Goal: Transaction & Acquisition: Obtain resource

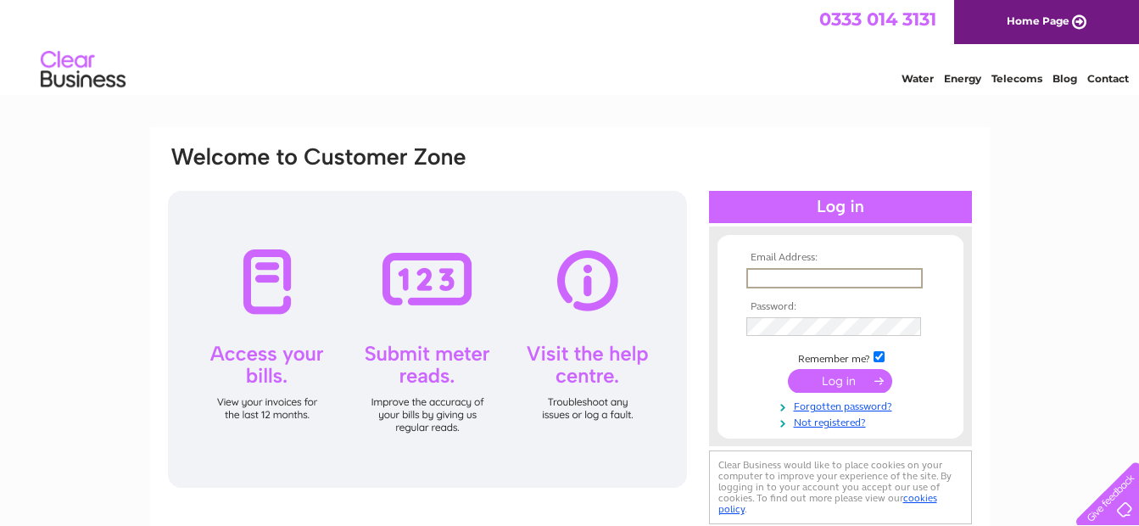
click at [785, 273] on input "text" at bounding box center [835, 278] width 176 height 20
paste input "[EMAIL_ADDRESS][DOMAIN_NAME]"
type input "[EMAIL_ADDRESS][DOMAIN_NAME]"
click at [840, 381] on input "submit" at bounding box center [840, 379] width 104 height 24
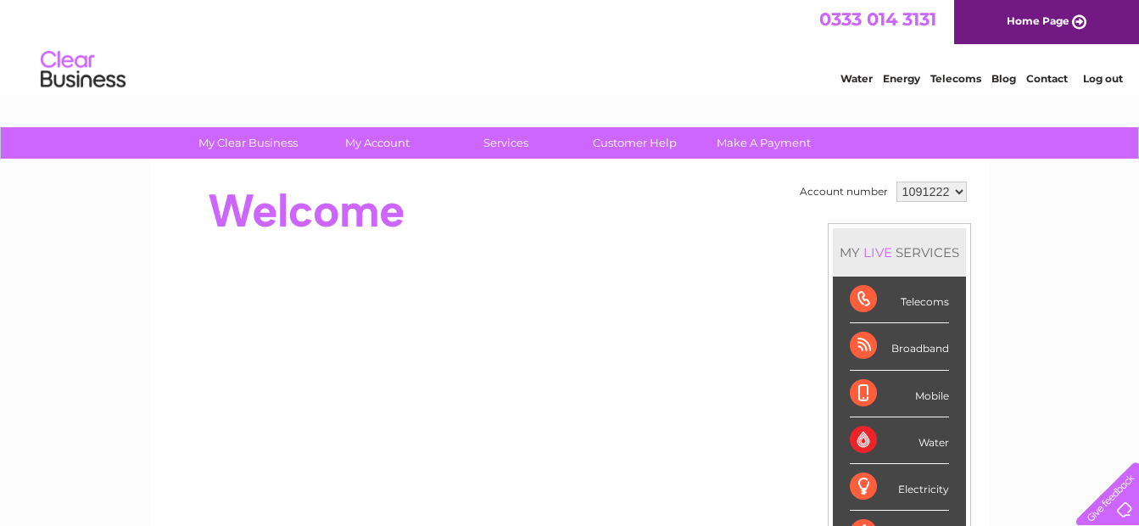
click at [955, 190] on select "1091222" at bounding box center [932, 192] width 70 height 20
click at [554, 214] on div at bounding box center [475, 211] width 618 height 68
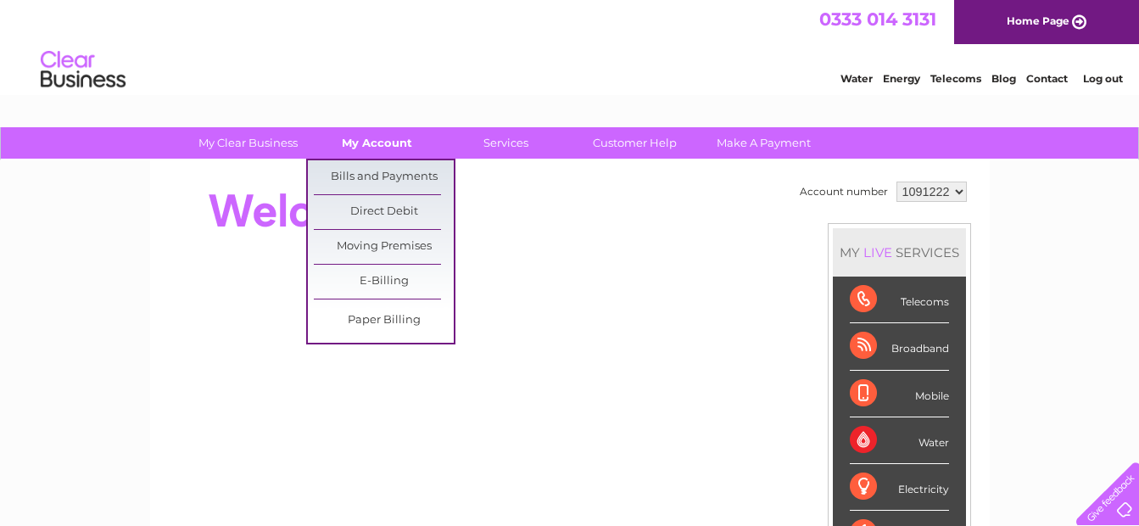
click at [360, 146] on link "My Account" at bounding box center [377, 142] width 140 height 31
click at [361, 177] on link "Bills and Payments" at bounding box center [384, 177] width 140 height 34
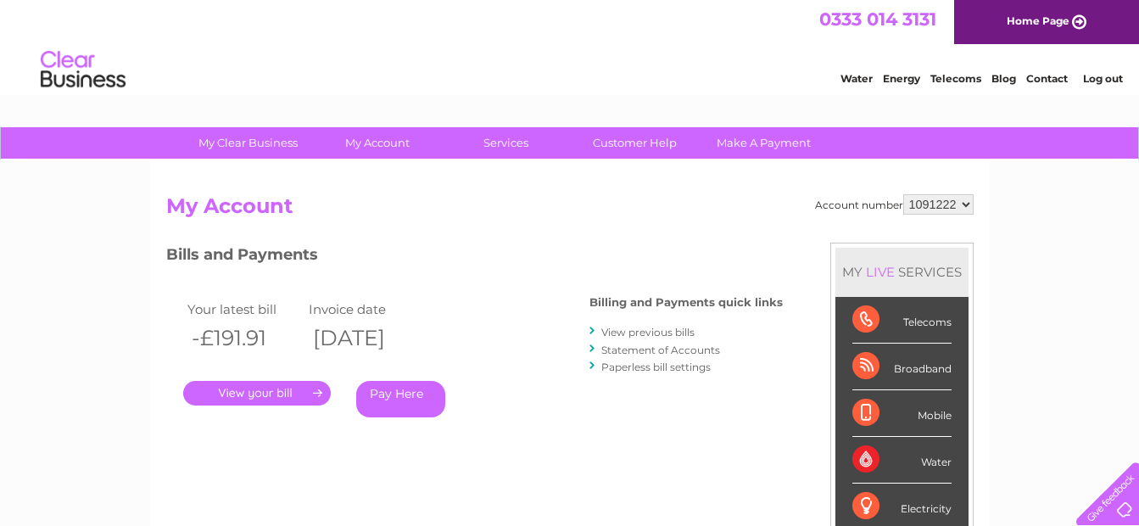
click at [655, 333] on link "View previous bills" at bounding box center [648, 332] width 93 height 13
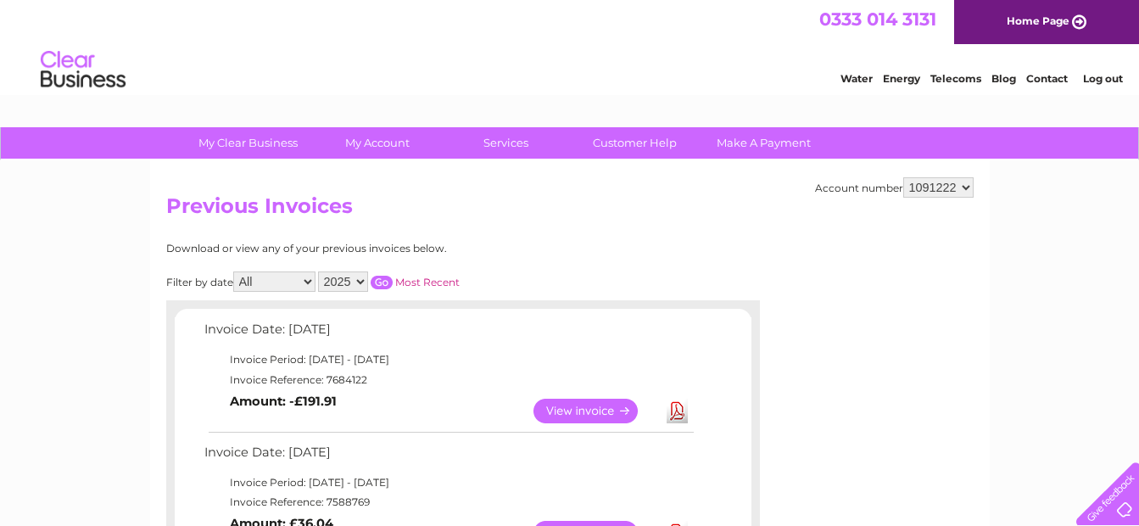
click at [1103, 76] on link "Log out" at bounding box center [1103, 78] width 40 height 13
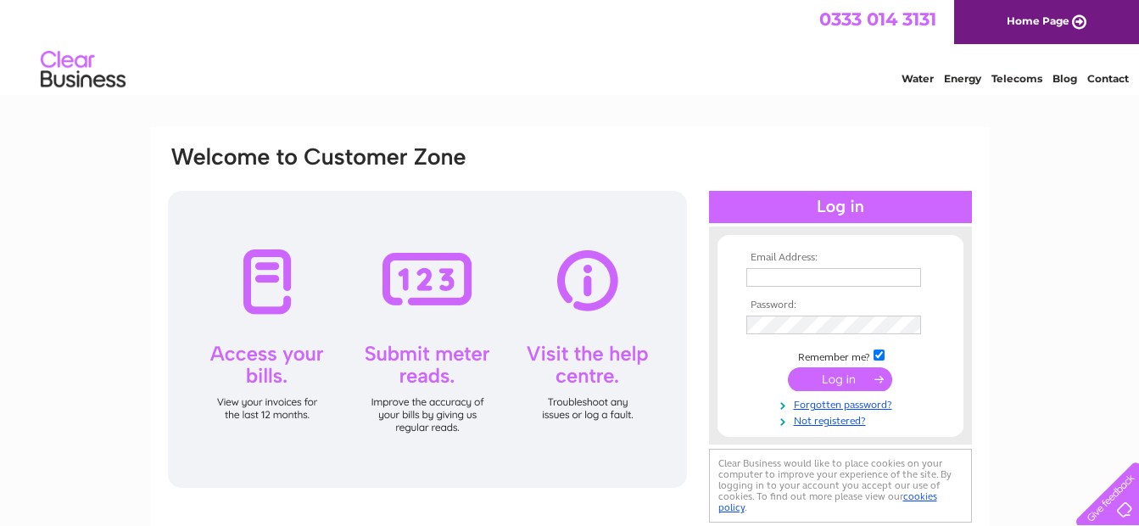
click at [822, 277] on input "text" at bounding box center [834, 277] width 175 height 19
paste input "[EMAIL_ADDRESS][DOMAIN_NAME]"
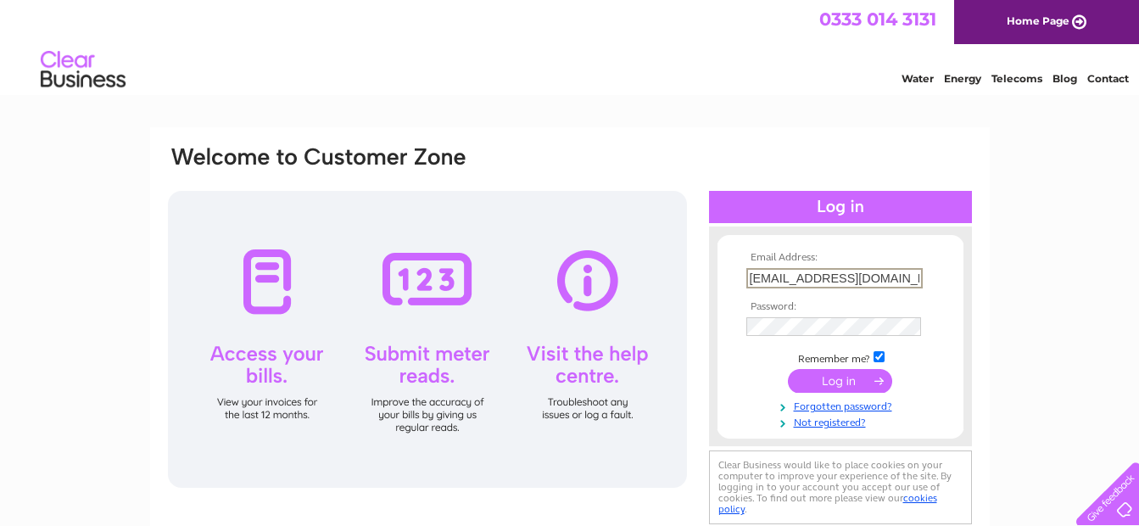
scroll to position [0, 36]
type input "[EMAIL_ADDRESS][DOMAIN_NAME]"
click at [833, 383] on input "submit" at bounding box center [840, 381] width 104 height 24
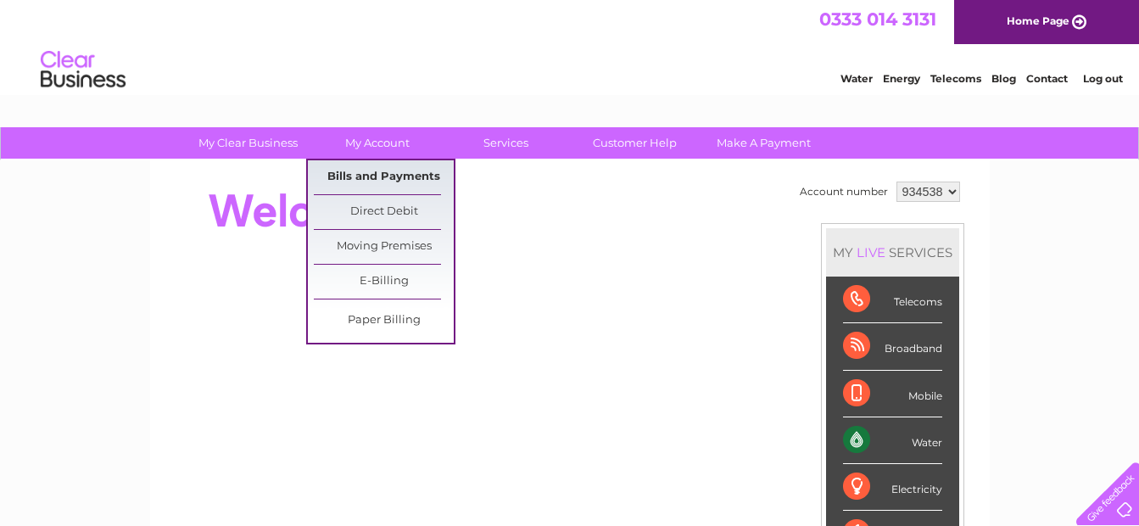
click at [370, 173] on link "Bills and Payments" at bounding box center [384, 177] width 140 height 34
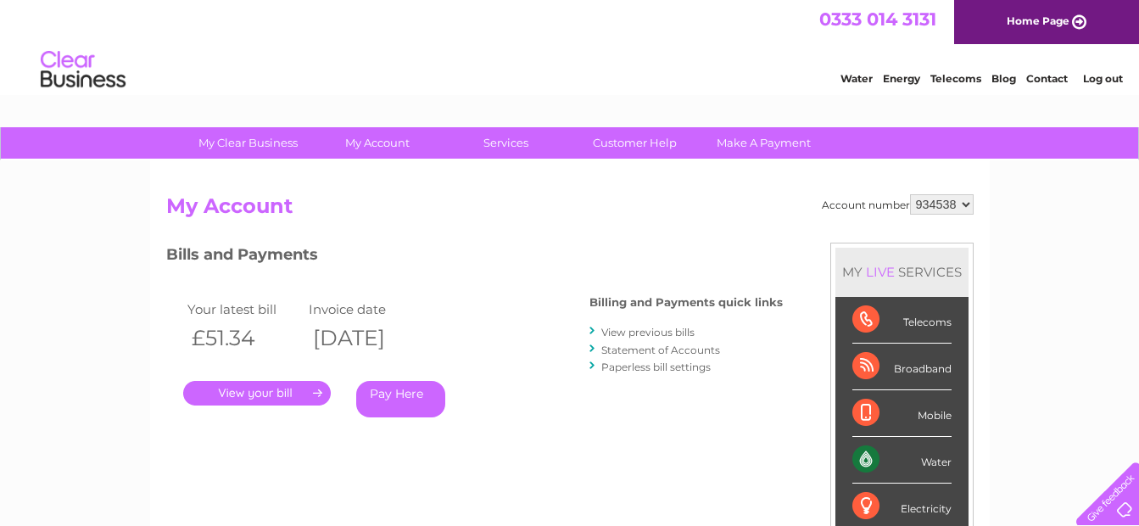
click at [636, 332] on link "View previous bills" at bounding box center [648, 332] width 93 height 13
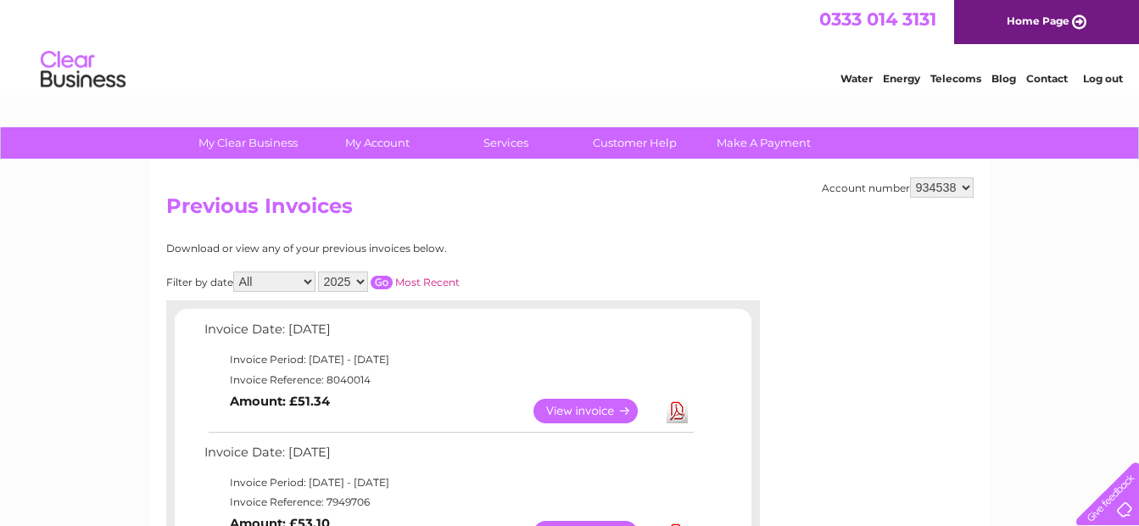
click at [591, 410] on link "View" at bounding box center [596, 411] width 125 height 25
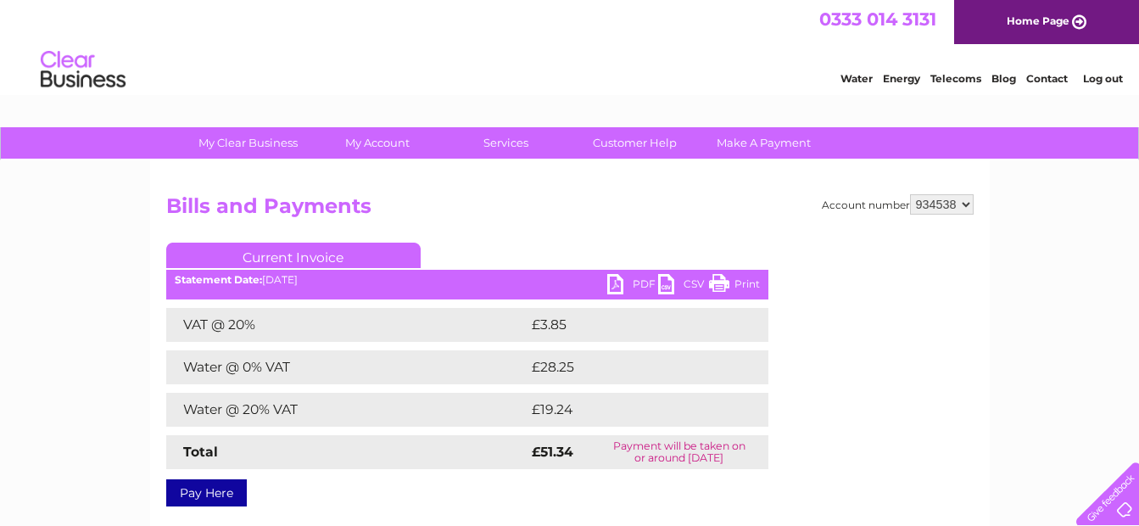
click at [617, 282] on link "PDF" at bounding box center [632, 286] width 51 height 25
click at [963, 206] on select "934538" at bounding box center [942, 204] width 64 height 20
click at [1107, 74] on link "Log out" at bounding box center [1103, 78] width 40 height 13
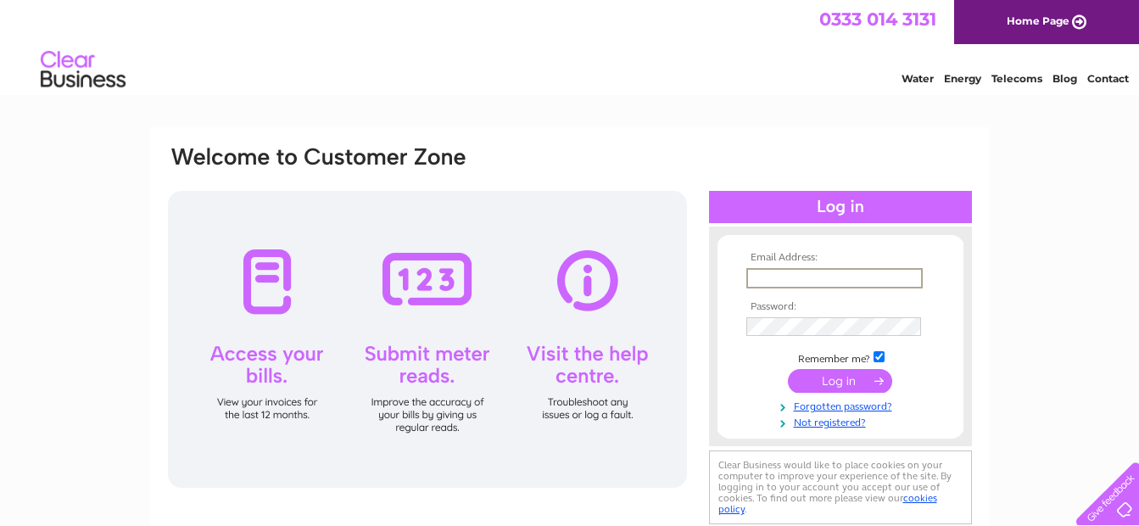
click at [778, 280] on input "text" at bounding box center [835, 278] width 176 height 20
paste input "[PERSON_NAME][EMAIL_ADDRESS][DOMAIN_NAME]"
type input "[PERSON_NAME][EMAIL_ADDRESS][DOMAIN_NAME]"
click at [848, 381] on input "submit" at bounding box center [840, 381] width 104 height 24
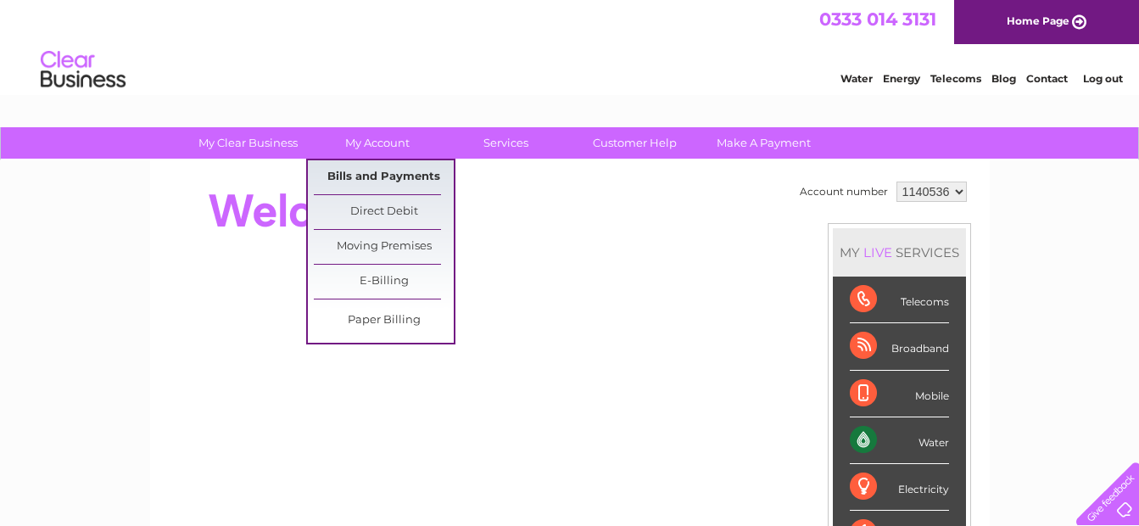
click at [373, 173] on link "Bills and Payments" at bounding box center [384, 177] width 140 height 34
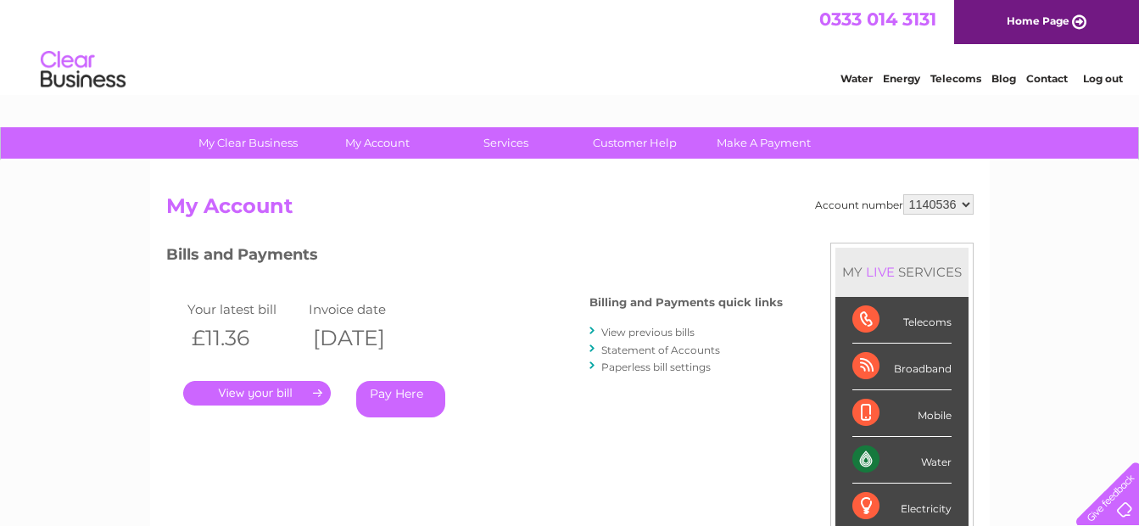
scroll to position [85, 0]
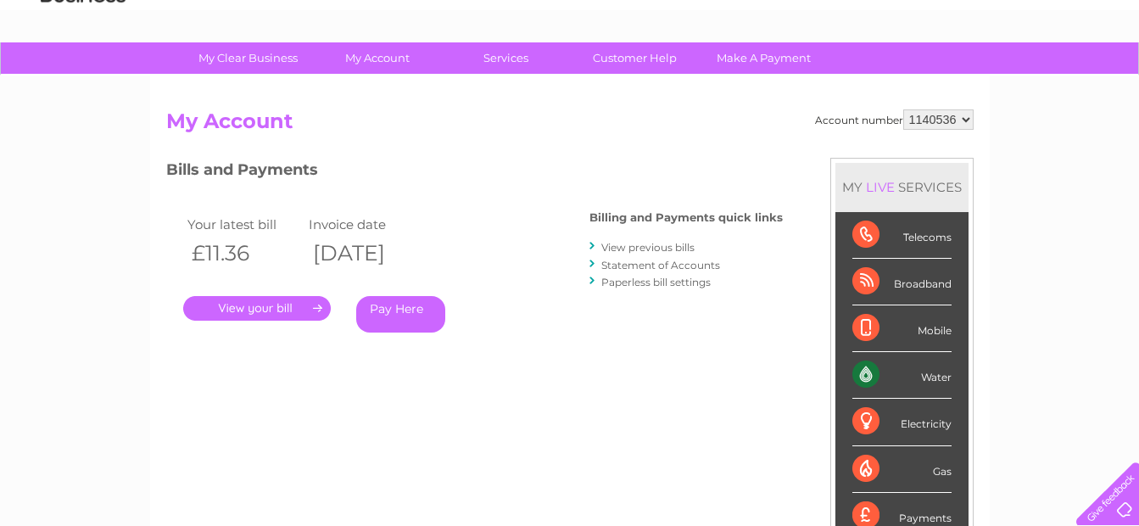
click at [641, 247] on link "View previous bills" at bounding box center [648, 247] width 93 height 13
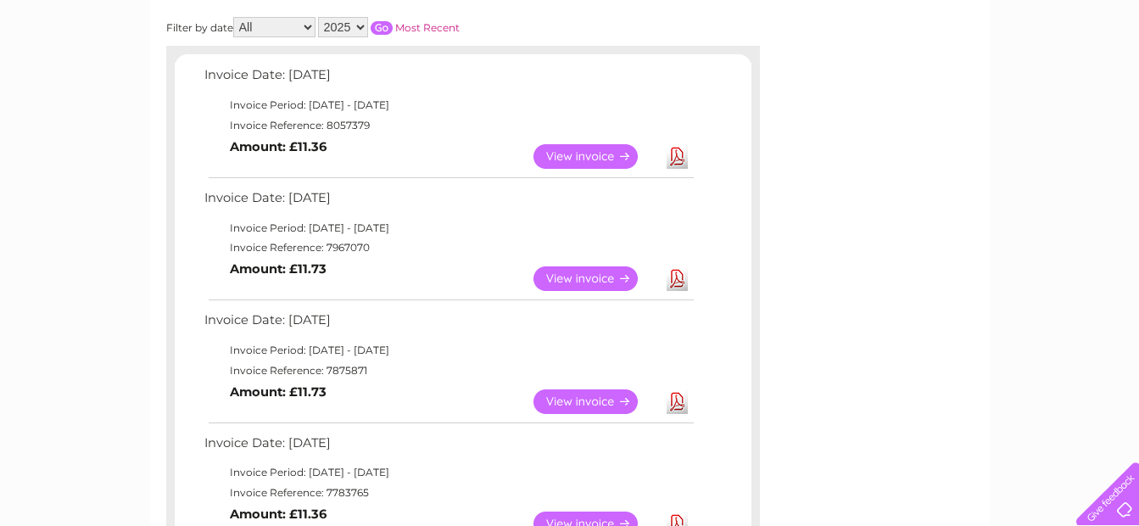
scroll to position [85, 0]
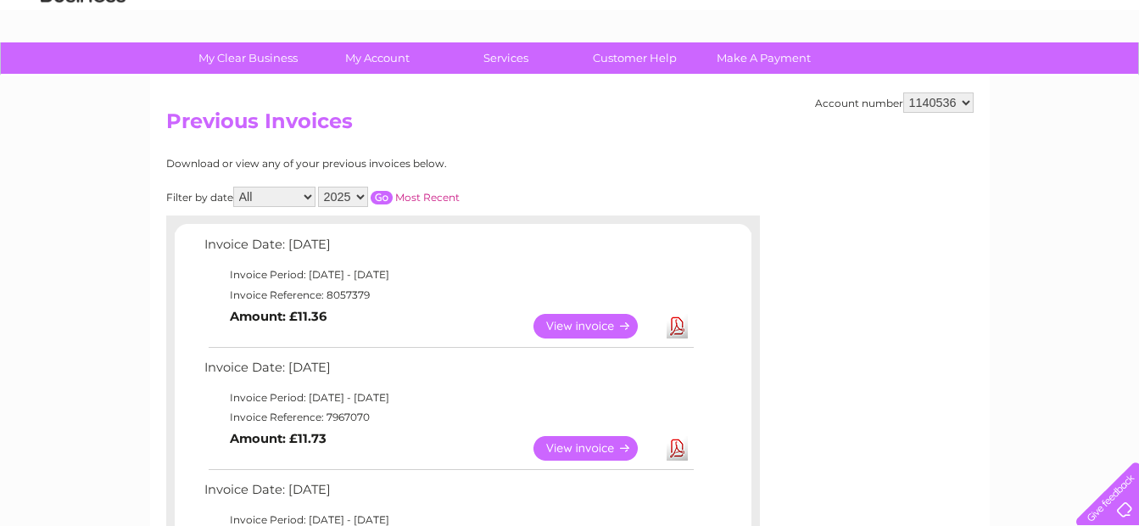
click at [603, 323] on link "View" at bounding box center [596, 326] width 125 height 25
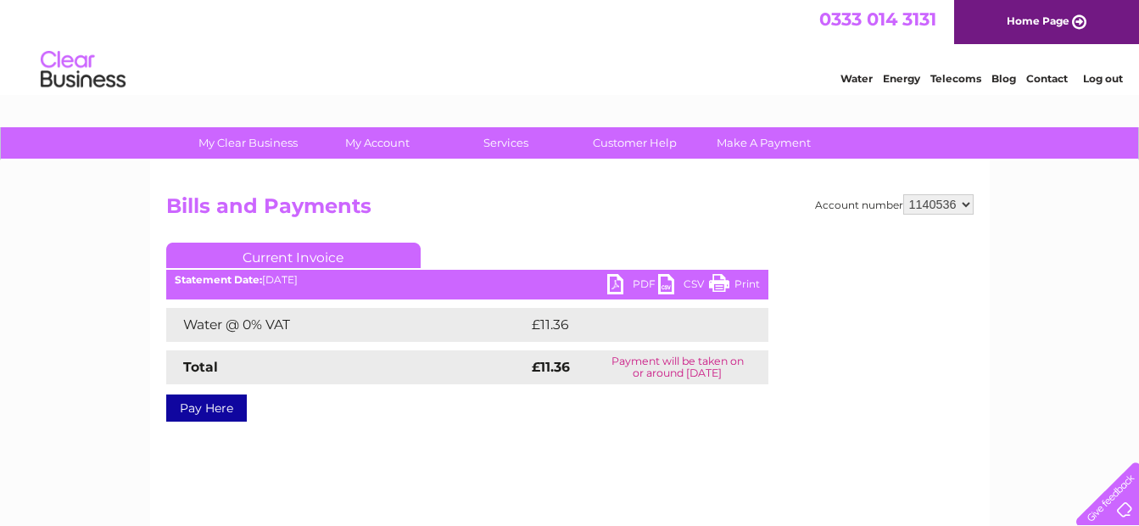
click at [613, 284] on link "PDF" at bounding box center [632, 286] width 51 height 25
click at [1090, 76] on link "Log out" at bounding box center [1103, 78] width 40 height 13
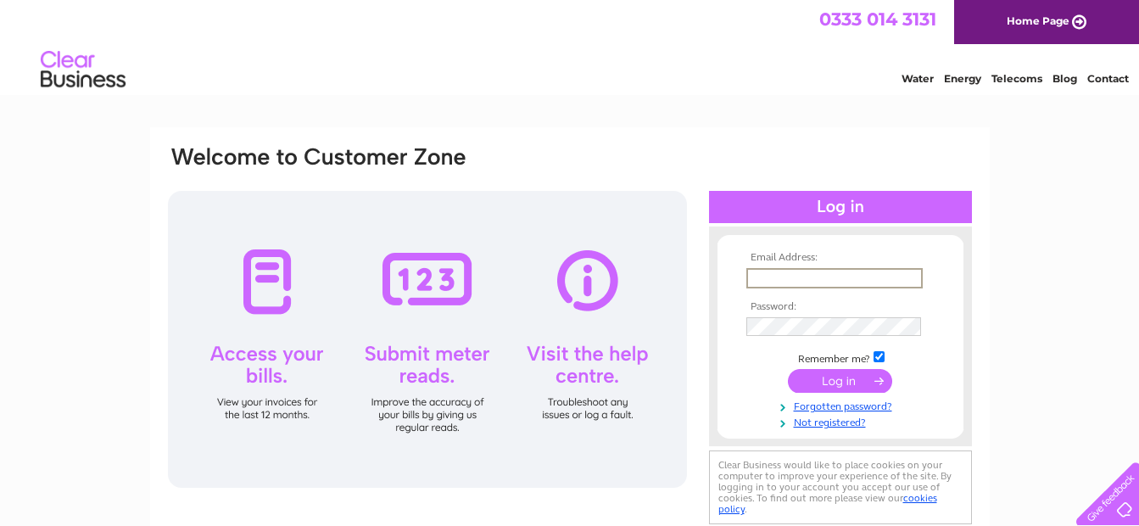
click at [768, 273] on input "text" at bounding box center [835, 278] width 176 height 20
paste input "[EMAIL_ADDRESS][DOMAIN_NAME]"
type input "[EMAIL_ADDRESS][DOMAIN_NAME]"
click at [848, 383] on input "submit" at bounding box center [840, 381] width 104 height 24
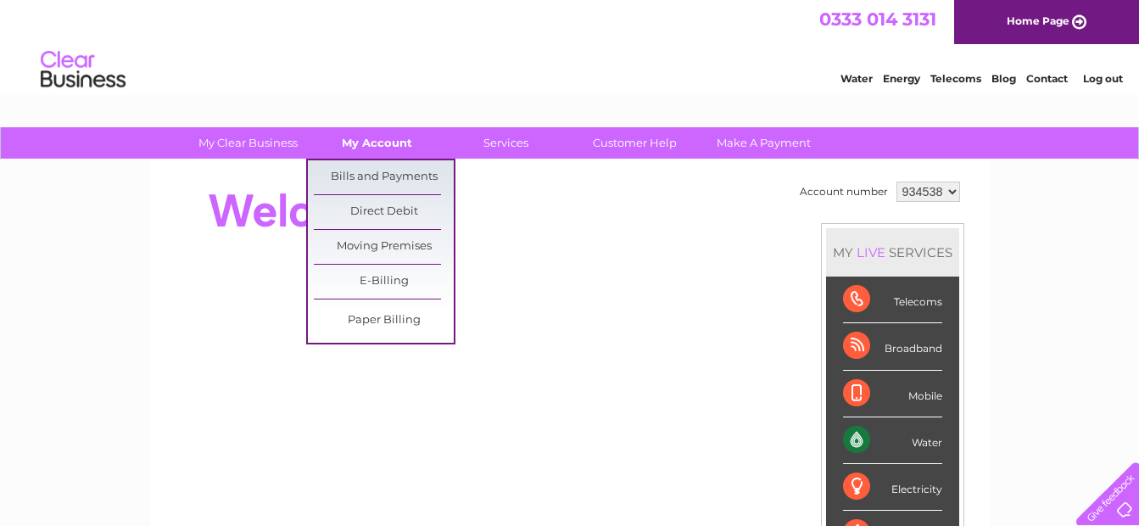
click at [361, 141] on link "My Account" at bounding box center [377, 142] width 140 height 31
click at [361, 174] on link "Bills and Payments" at bounding box center [384, 177] width 140 height 34
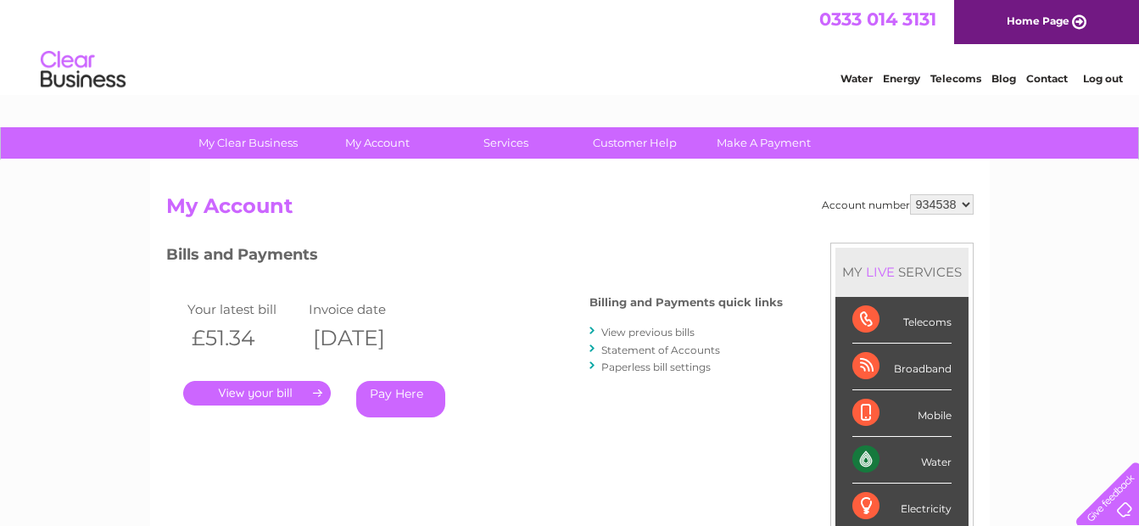
click at [967, 208] on select "934538 948049 948799 955320" at bounding box center [942, 204] width 64 height 20
select select "948799"
click at [910, 194] on select "934538 948049 948799 955320" at bounding box center [942, 204] width 64 height 20
click at [630, 333] on link "View previous bills" at bounding box center [648, 332] width 93 height 13
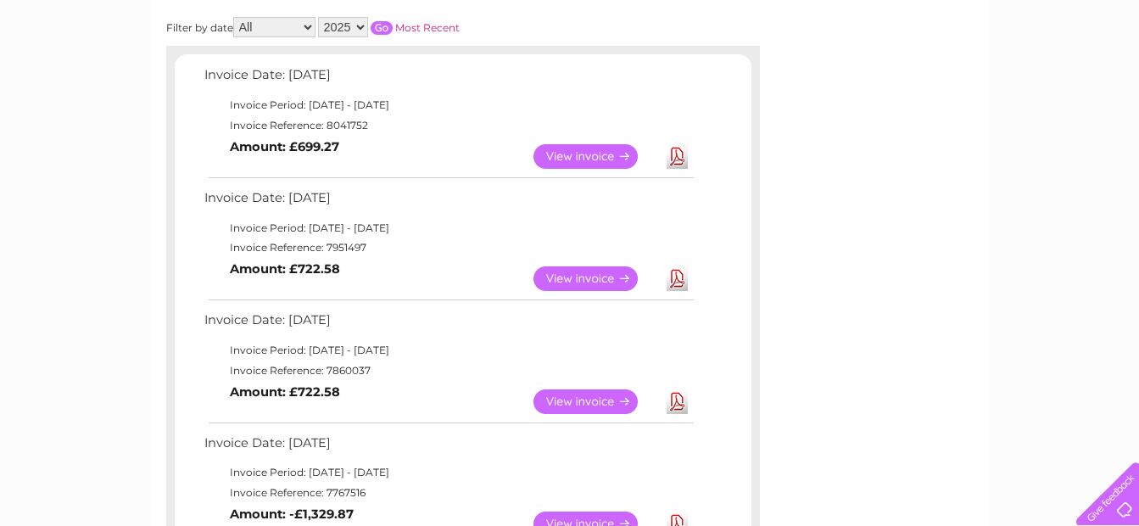
scroll to position [85, 0]
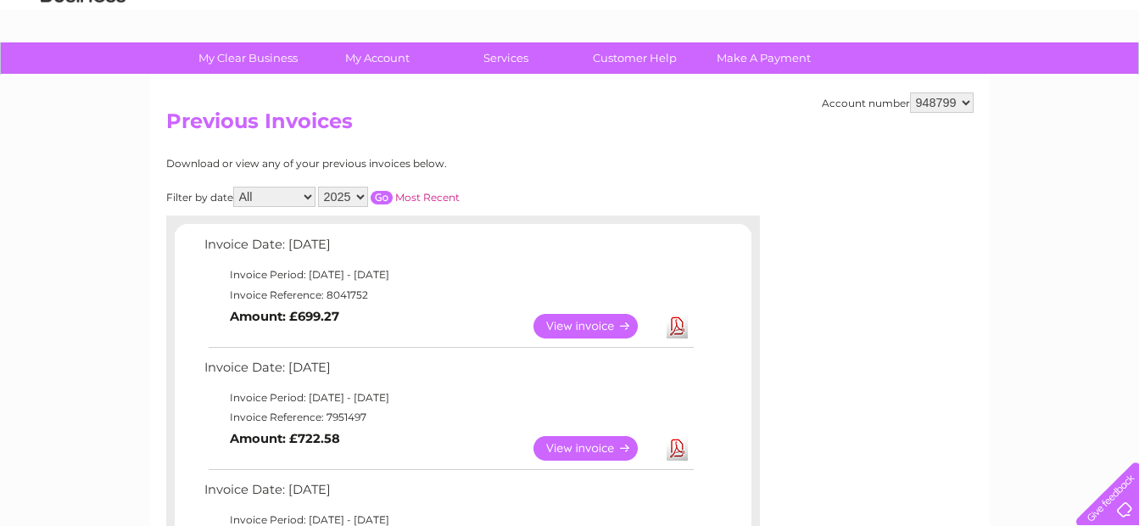
click at [609, 327] on link "View" at bounding box center [596, 326] width 125 height 25
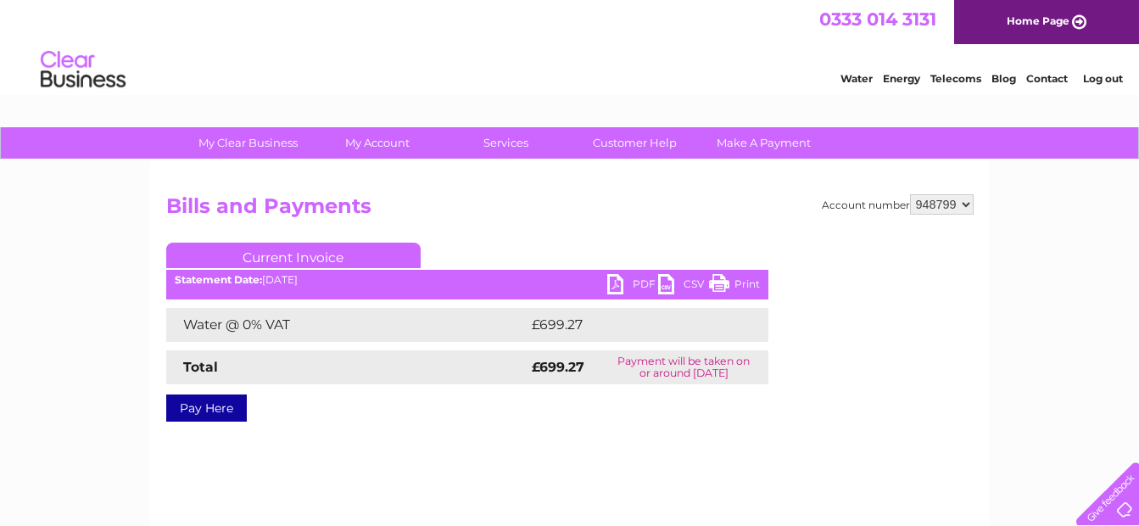
click at [618, 284] on link "PDF" at bounding box center [632, 286] width 51 height 25
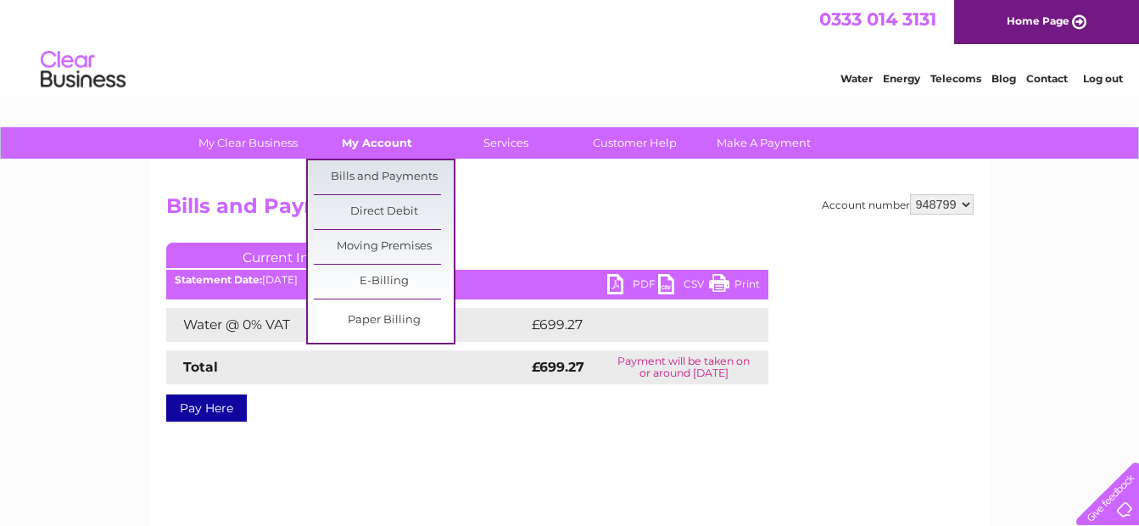
click at [378, 148] on link "My Account" at bounding box center [377, 142] width 140 height 31
click at [369, 145] on link "My Account" at bounding box center [377, 142] width 140 height 31
click at [383, 143] on link "My Account" at bounding box center [377, 142] width 140 height 31
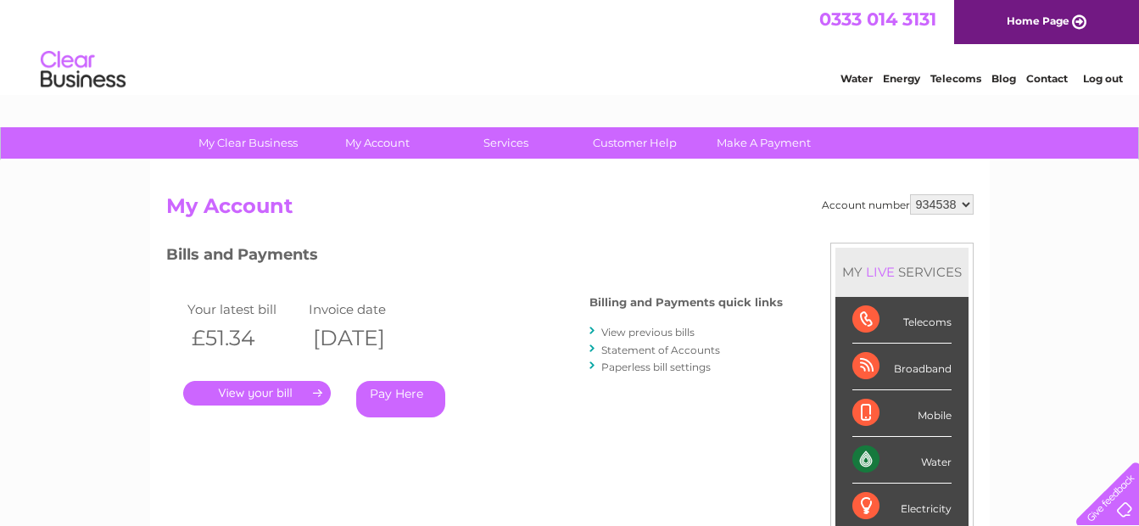
click at [966, 209] on select "934538 948049 948799 955320" at bounding box center [942, 204] width 64 height 20
select select "948799"
click at [910, 194] on select "934538 948049 948799 955320" at bounding box center [942, 204] width 64 height 20
